Goal: Find contact information: Find contact information

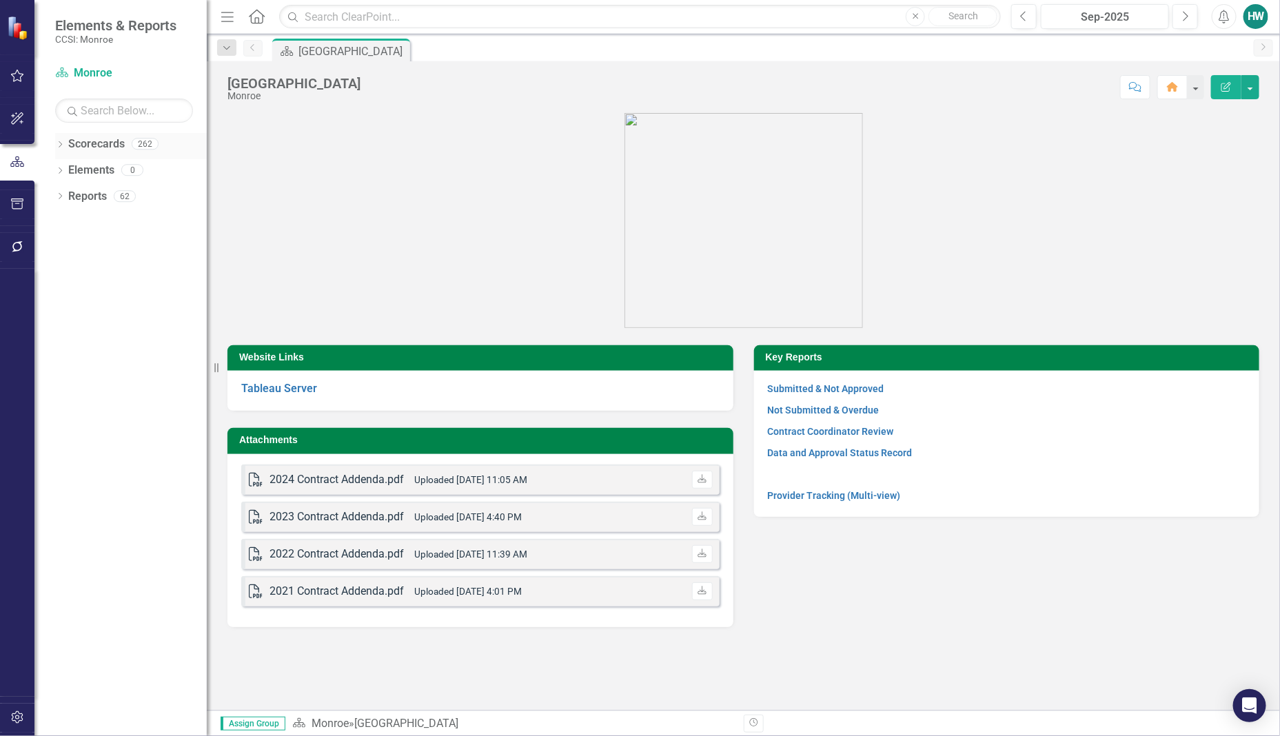
click at [56, 145] on icon "Dropdown" at bounding box center [60, 146] width 10 height 8
click at [64, 173] on icon "Dropdown" at bounding box center [67, 169] width 10 height 8
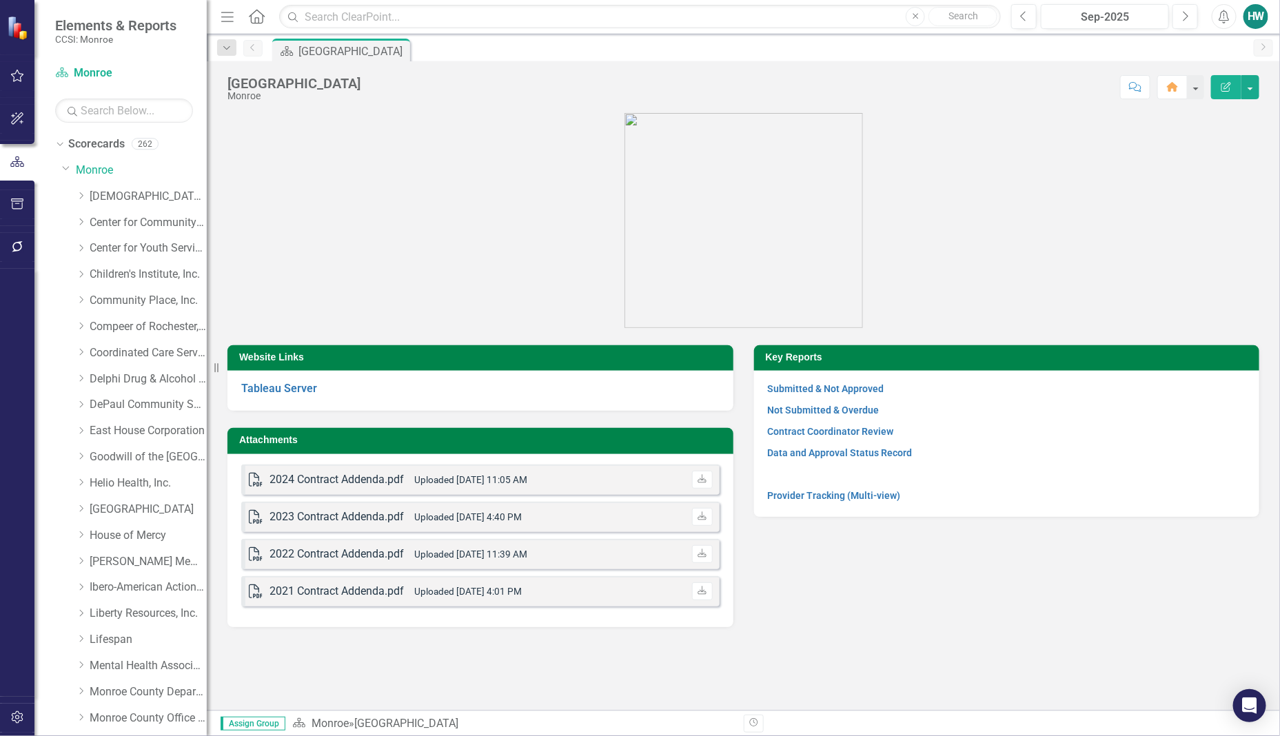
scroll to position [597, 0]
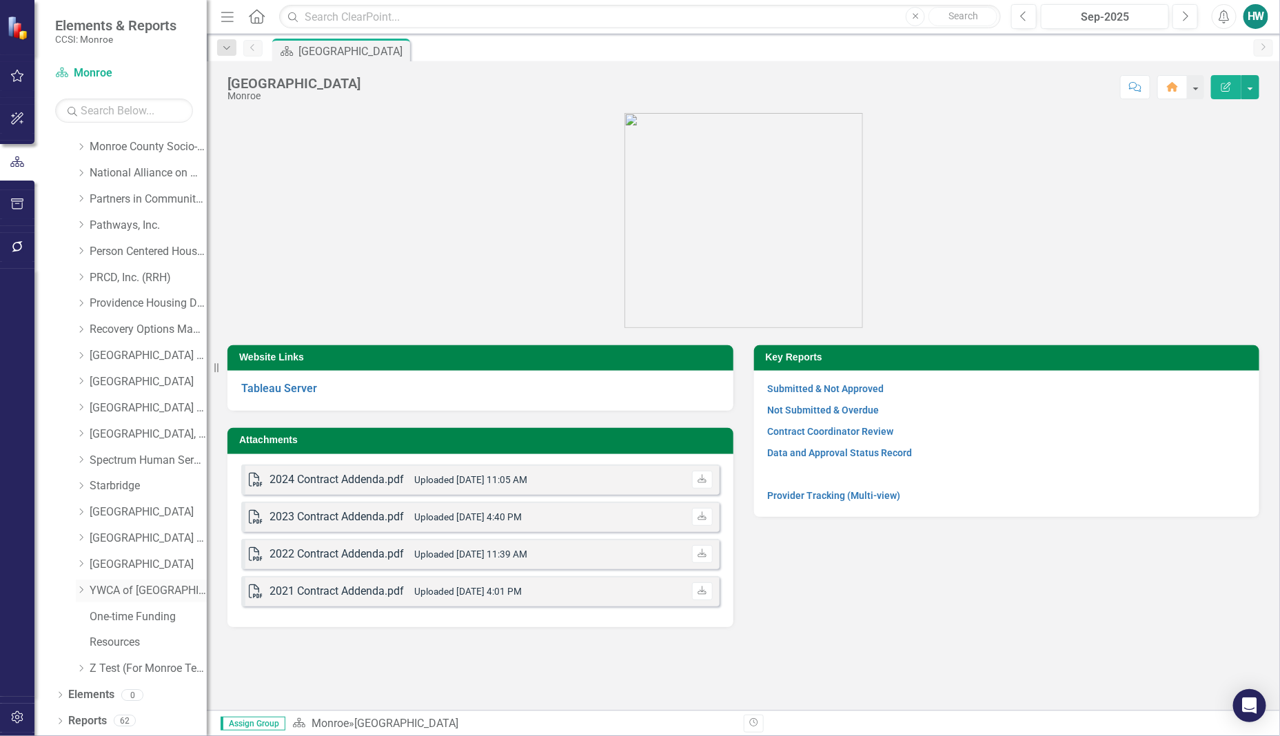
click at [81, 594] on icon "Dropdown" at bounding box center [81, 590] width 10 height 8
click at [160, 590] on link "YWCA of [GEOGRAPHIC_DATA] and [GEOGRAPHIC_DATA]" at bounding box center [148, 591] width 117 height 16
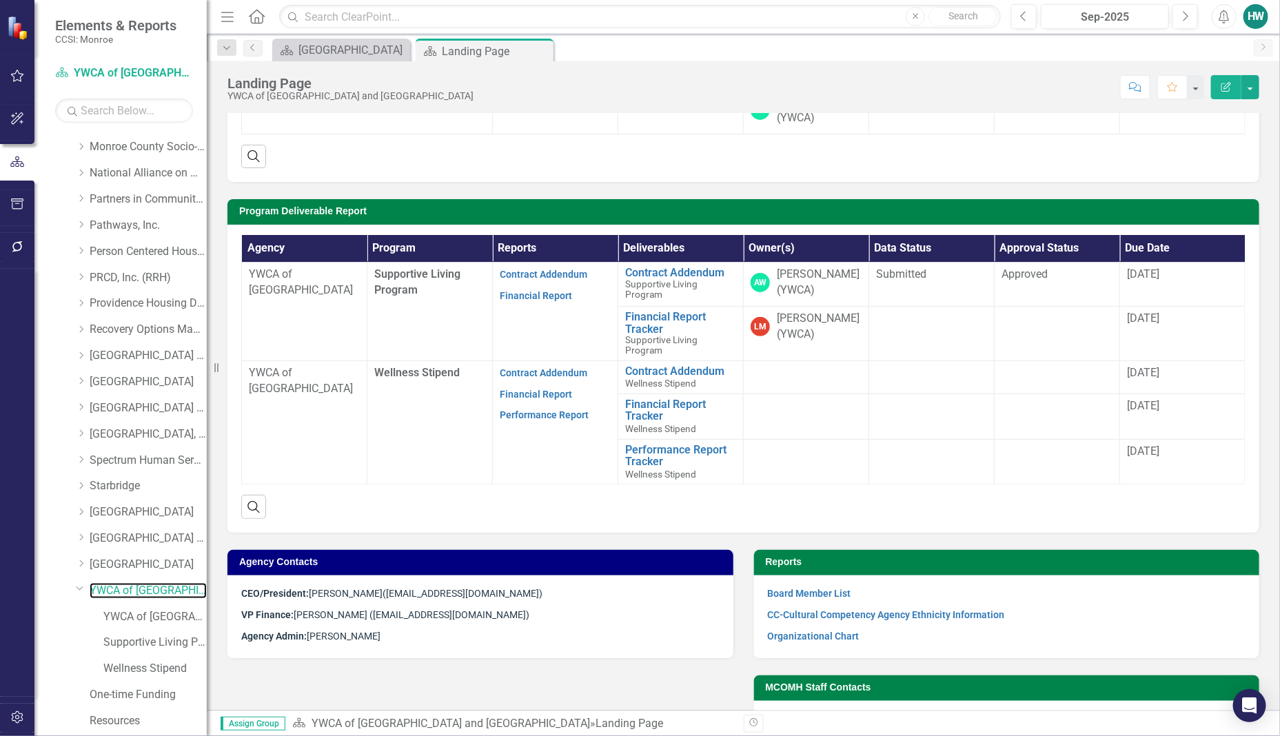
scroll to position [367, 0]
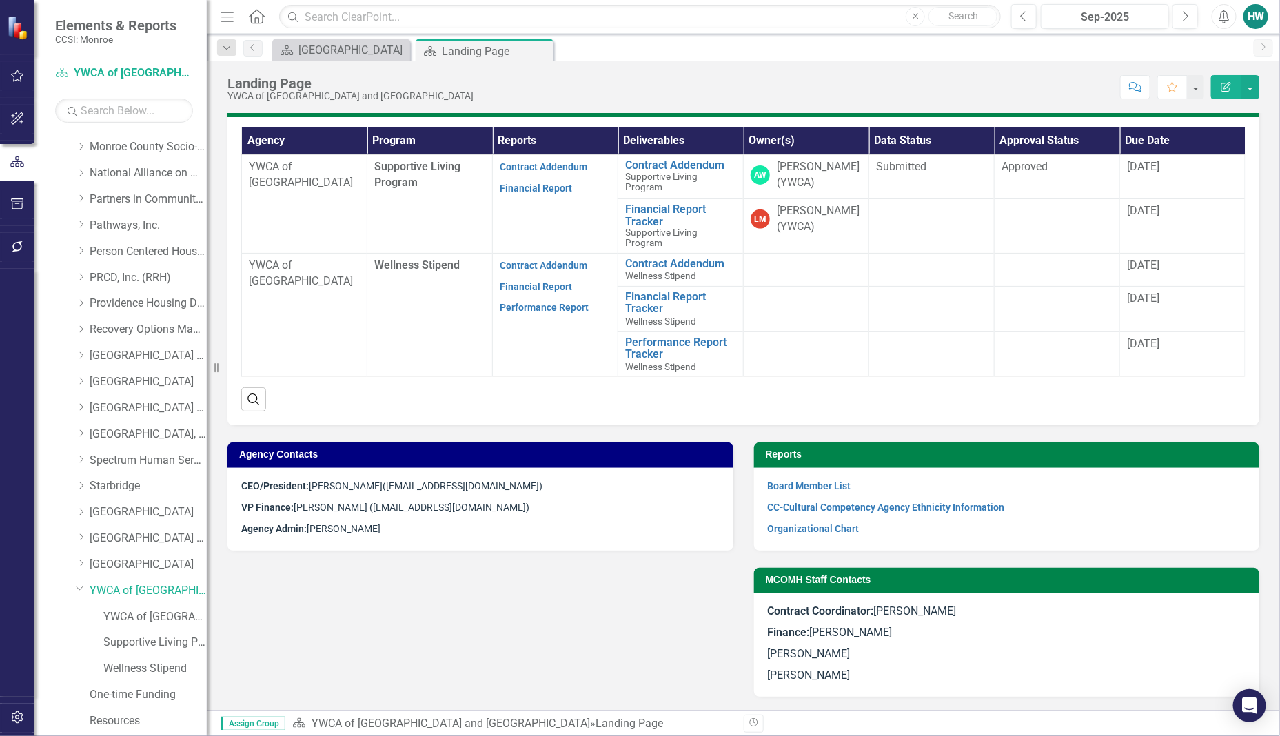
drag, startPoint x: 501, startPoint y: 486, endPoint x: 389, endPoint y: 483, distance: 111.7
click at [389, 483] on span "([EMAIL_ADDRESS][DOMAIN_NAME])" at bounding box center [462, 485] width 160 height 11
drag, startPoint x: 512, startPoint y: 487, endPoint x: 391, endPoint y: 487, distance: 120.6
click at [393, 487] on p "CEO/President: [PERSON_NAME] ([EMAIL_ADDRESS][DOMAIN_NAME])" at bounding box center [480, 487] width 478 height 19
click at [466, 487] on span "([EMAIL_ADDRESS][DOMAIN_NAME])" at bounding box center [462, 485] width 160 height 11
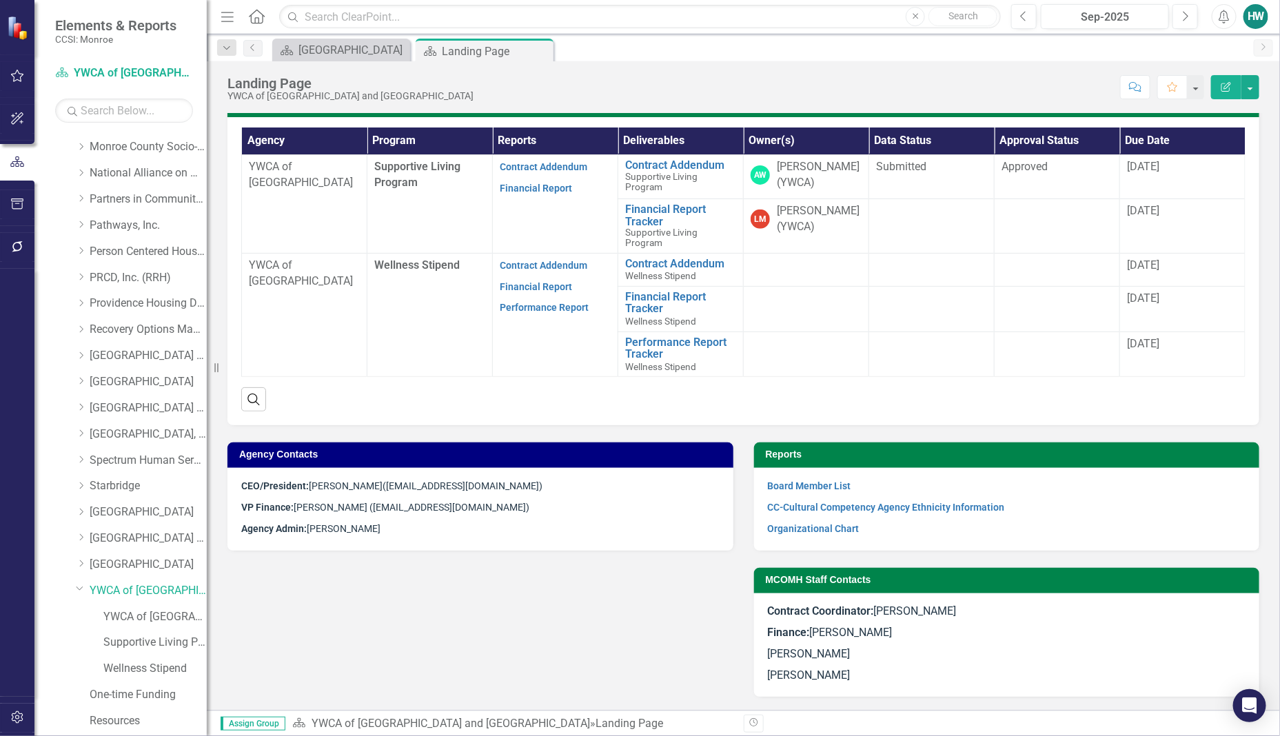
click at [548, 479] on p "CEO/President: [PERSON_NAME] ([EMAIL_ADDRESS][DOMAIN_NAME])" at bounding box center [480, 487] width 478 height 19
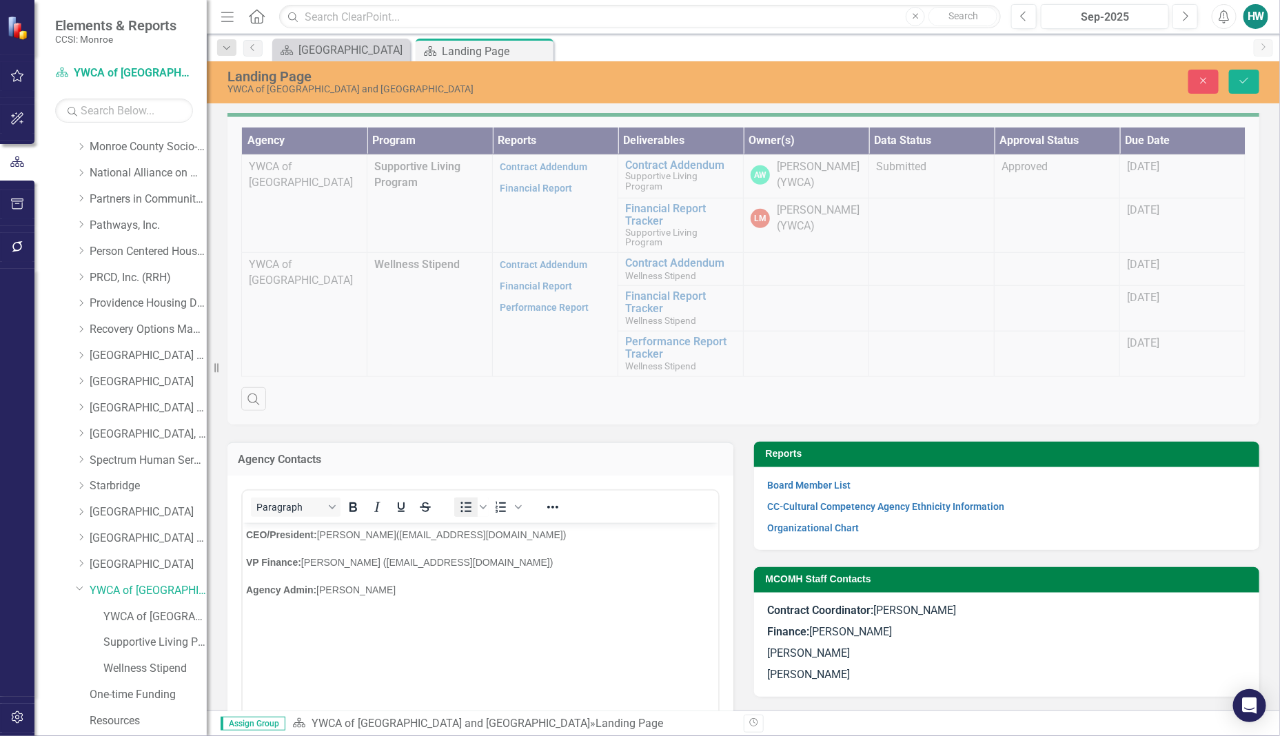
scroll to position [0, 0]
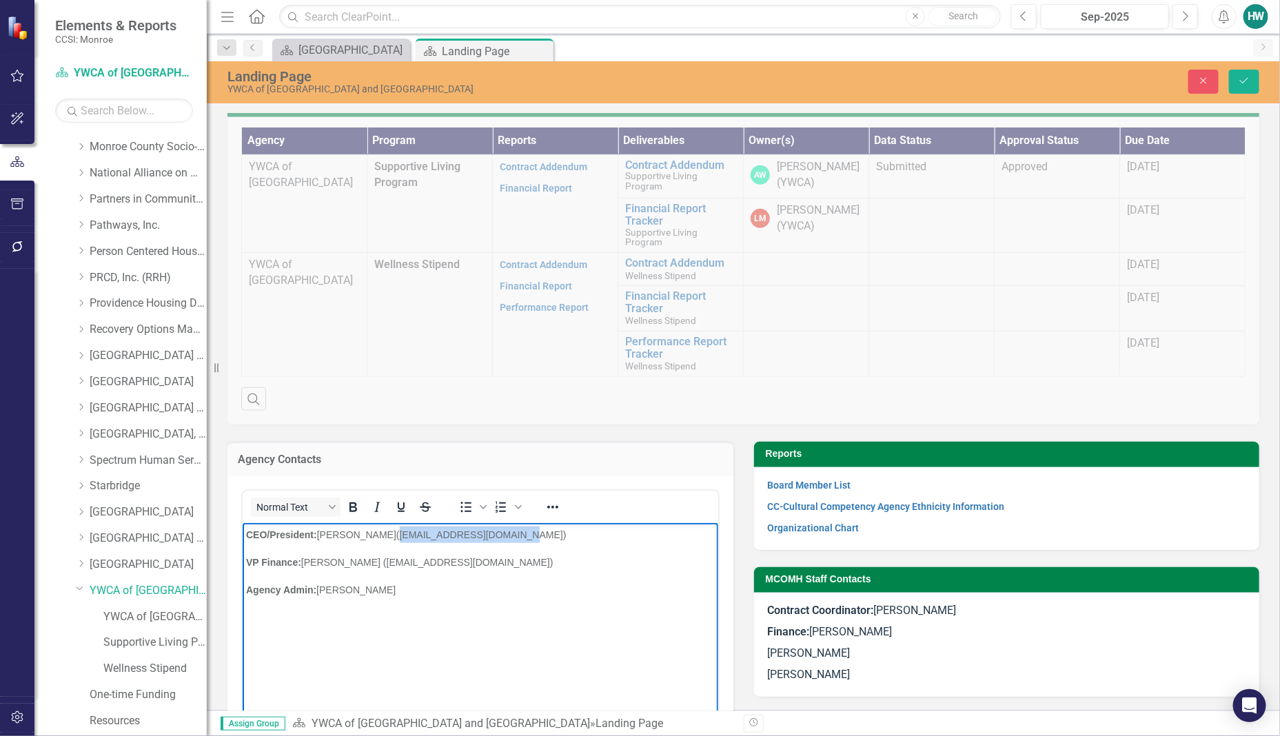
drag, startPoint x: 511, startPoint y: 533, endPoint x: 396, endPoint y: 530, distance: 115.8
click at [396, 530] on span "([EMAIL_ADDRESS][DOMAIN_NAME])" at bounding box center [481, 534] width 170 height 11
copy span "[EMAIL_ADDRESS][DOMAIN_NAME]"
click at [1200, 88] on button "Close" at bounding box center [1203, 82] width 30 height 24
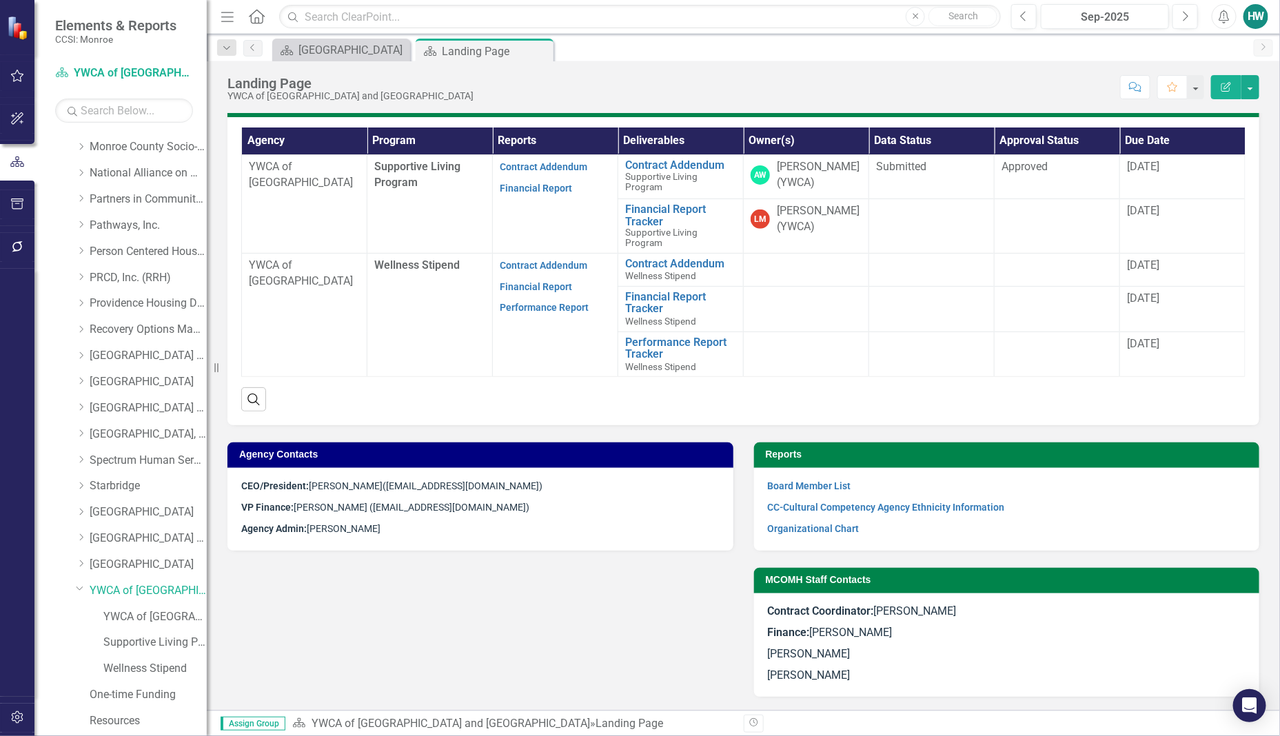
click at [930, 626] on p "Finance: [PERSON_NAME]" at bounding box center [1007, 632] width 478 height 21
click at [128, 149] on link "Monroe County Socio-Legal Center" at bounding box center [148, 147] width 117 height 16
